Goal: Task Accomplishment & Management: Use online tool/utility

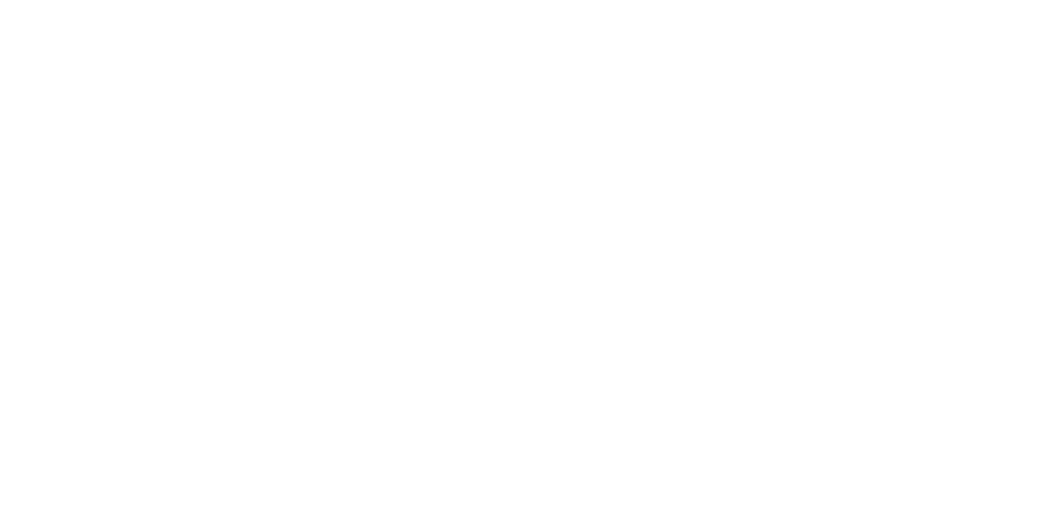
click at [0, 0] on div at bounding box center [0, 0] width 0 height 0
